Goal: Entertainment & Leisure: Consume media (video, audio)

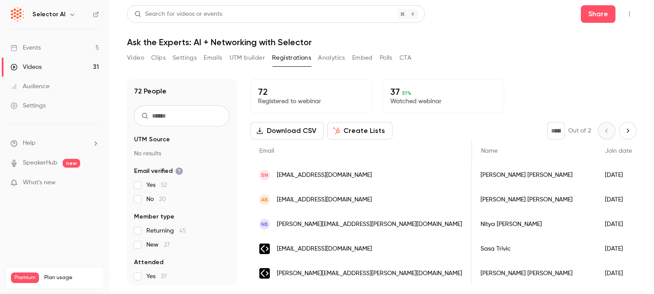
scroll to position [0, 367]
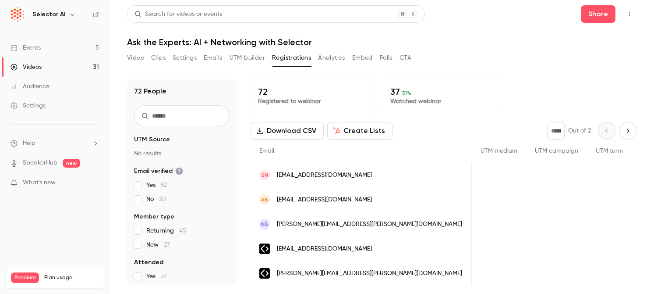
click at [64, 50] on link "Events 5" at bounding box center [55, 47] width 110 height 19
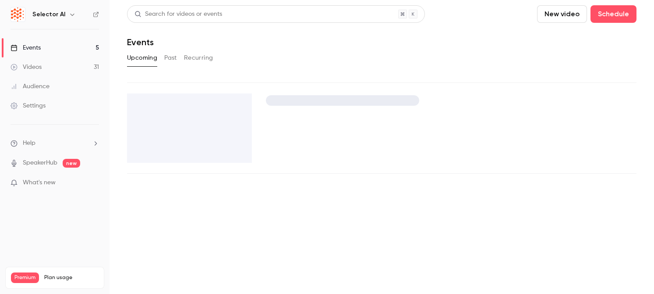
click at [64, 67] on link "Videos 31" at bounding box center [55, 66] width 110 height 19
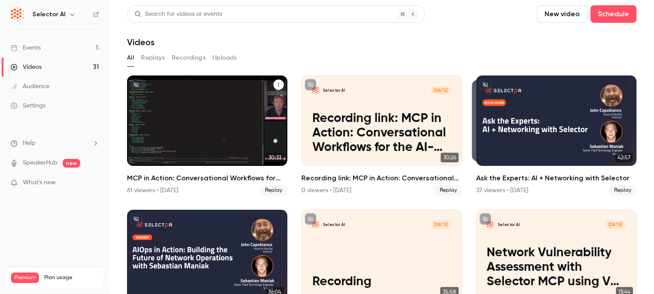
click at [258, 118] on div "MCP in Action: Conversational Workflows for the AI-Native Enterprise" at bounding box center [207, 120] width 160 height 90
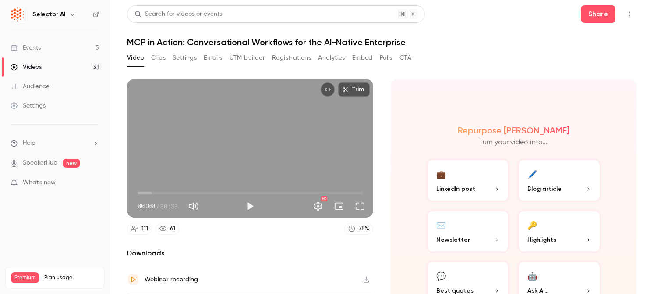
click at [159, 57] on button "Clips" at bounding box center [158, 58] width 14 height 14
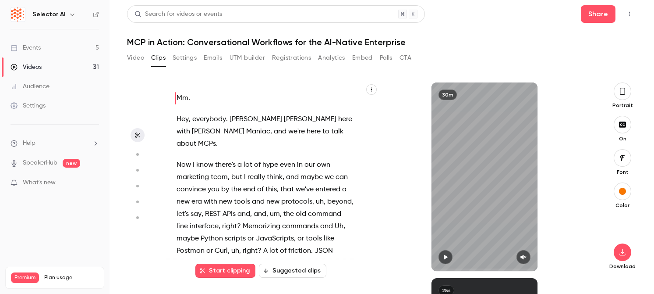
click at [137, 155] on icon "button" at bounding box center [137, 154] width 8 height 6
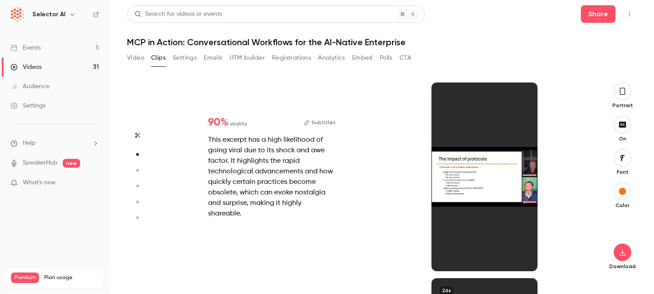
scroll to position [195, 0]
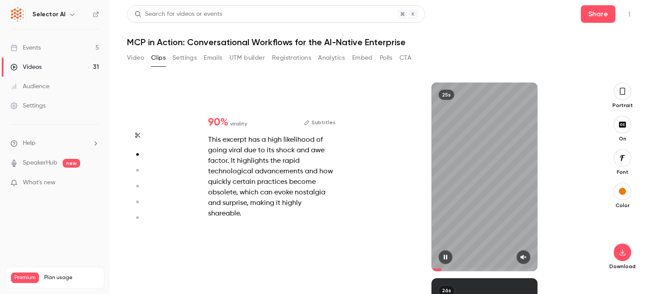
click at [446, 257] on icon "button" at bounding box center [445, 257] width 7 height 6
click at [531, 252] on div at bounding box center [485, 257] width 106 height 14
click at [522, 258] on icon "button" at bounding box center [523, 257] width 7 height 6
click at [444, 257] on icon "button" at bounding box center [446, 257] width 4 height 5
type input "*"
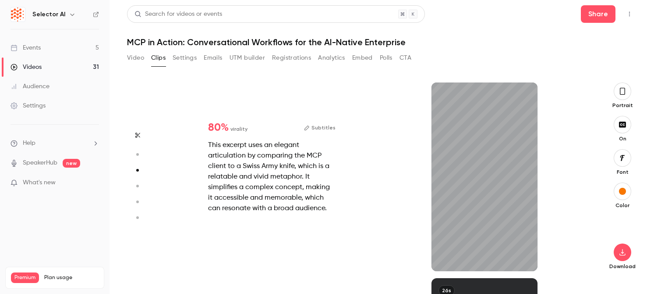
scroll to position [391, 0]
click at [526, 255] on icon "button" at bounding box center [523, 257] width 6 height 5
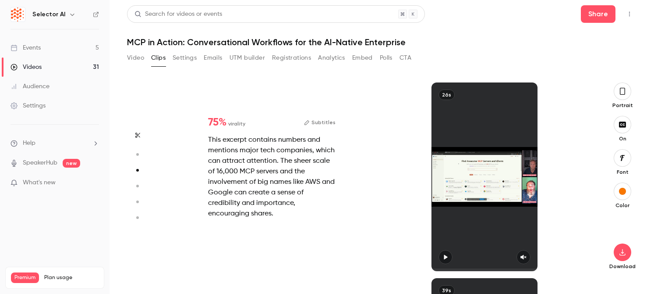
type input "*"
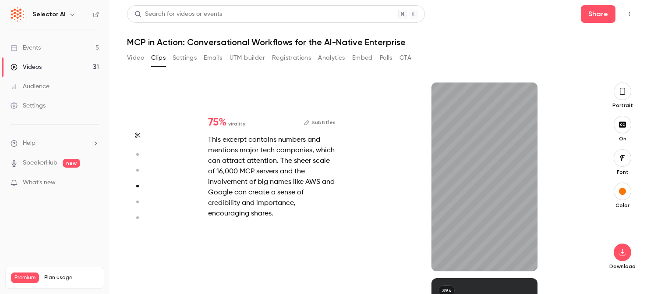
scroll to position [586, 0]
click at [531, 261] on div at bounding box center [485, 257] width 106 height 14
click at [527, 258] on icon "button" at bounding box center [523, 257] width 7 height 6
type input "****"
